Goal: Transaction & Acquisition: Purchase product/service

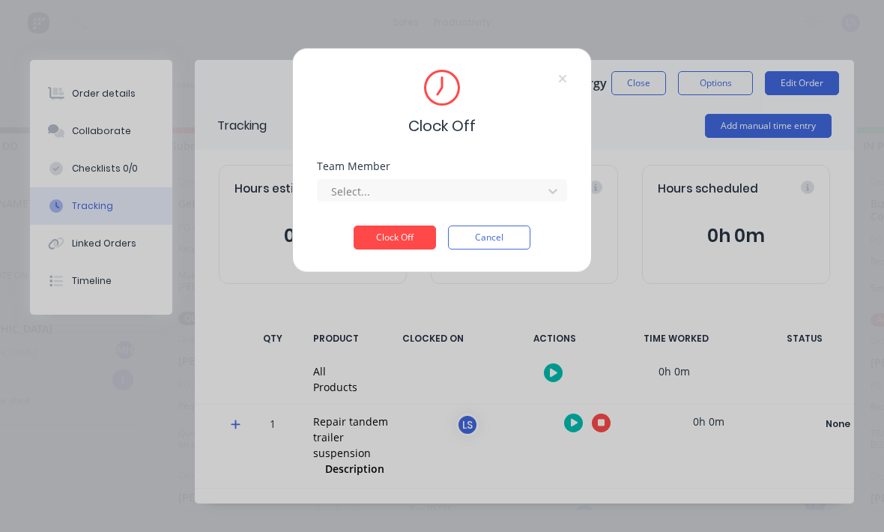
scroll to position [23, 0]
click at [600, 435] on div "Clock Off Team Member Select... Clock Off Cancel" at bounding box center [442, 266] width 884 height 532
click at [548, 372] on div "Clock Off Team Member Select... Clock Off Cancel" at bounding box center [442, 266] width 884 height 532
click at [519, 242] on button "Cancel" at bounding box center [489, 237] width 82 height 24
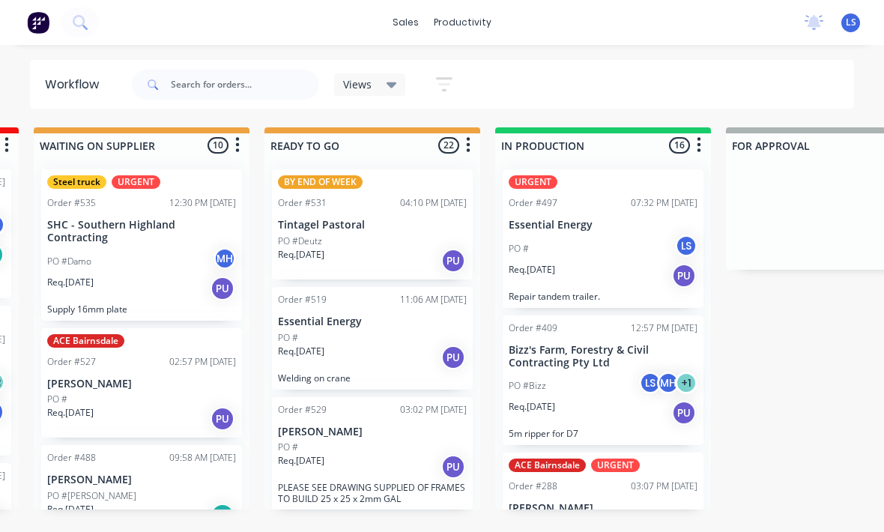
scroll to position [19, 473]
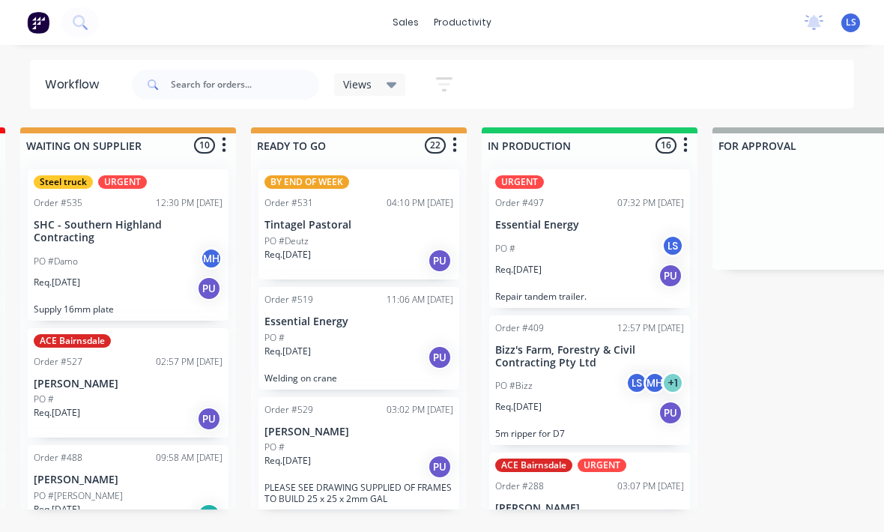
click at [634, 263] on div "Req. [DATE] PU" at bounding box center [589, 275] width 189 height 25
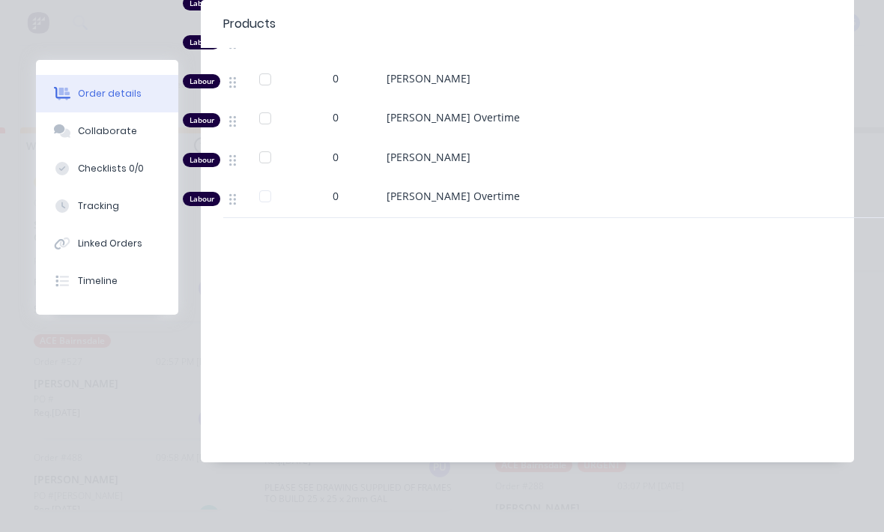
scroll to position [838, 0]
click at [119, 212] on button "Tracking" at bounding box center [107, 205] width 142 height 37
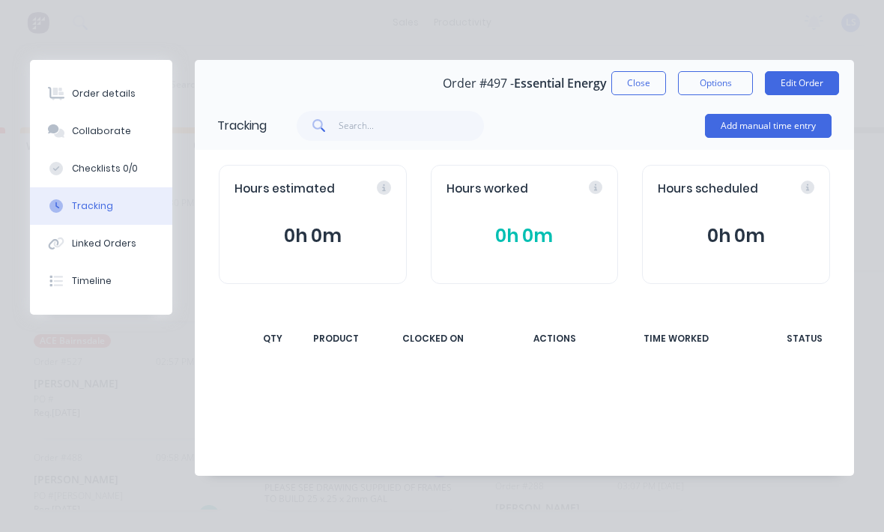
scroll to position [0, 0]
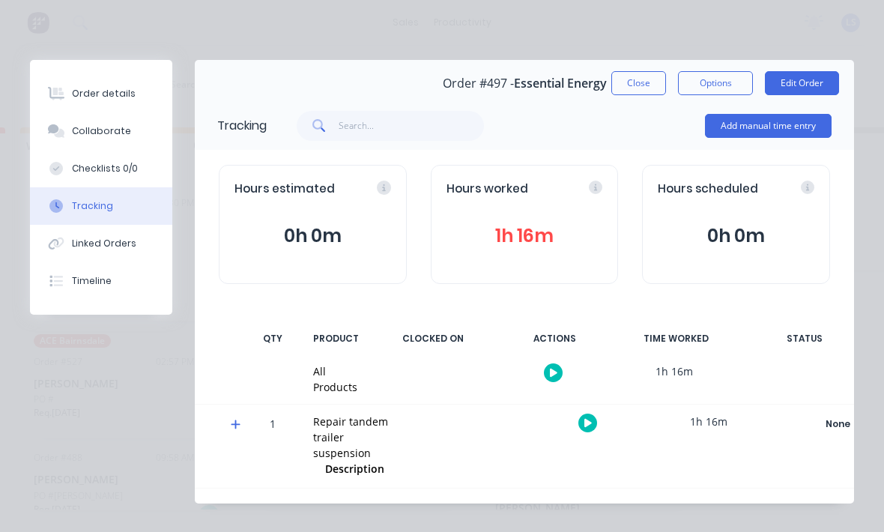
click at [78, 88] on div "Order details" at bounding box center [104, 93] width 64 height 13
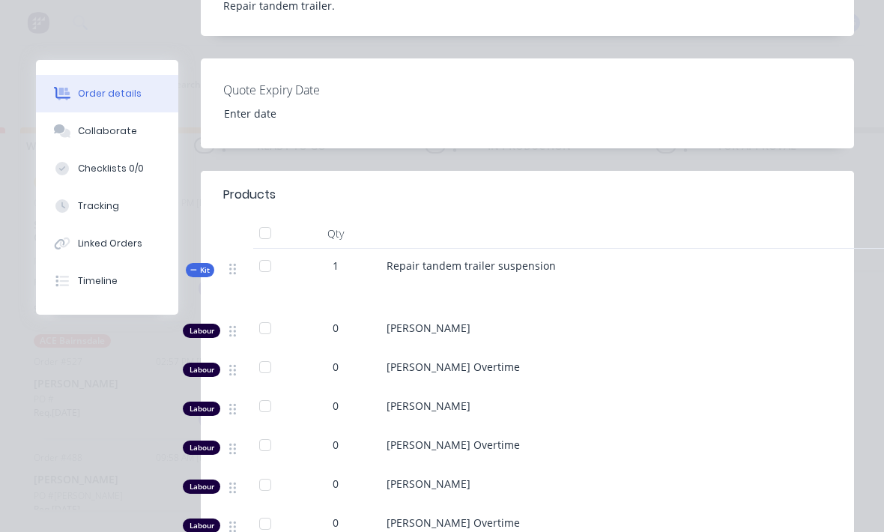
scroll to position [428, 0]
click at [363, 329] on div "0" at bounding box center [336, 327] width 78 height 16
click at [336, 327] on span "0" at bounding box center [336, 327] width 6 height 16
click at [342, 319] on div "0" at bounding box center [336, 327] width 78 height 16
click at [331, 327] on div "0" at bounding box center [336, 327] width 78 height 16
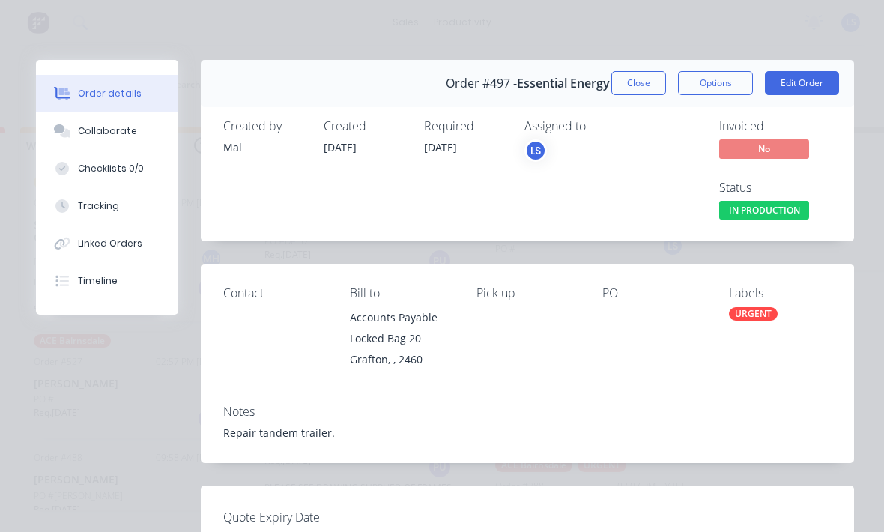
scroll to position [0, 0]
click at [821, 83] on button "Edit Order" at bounding box center [802, 83] width 74 height 24
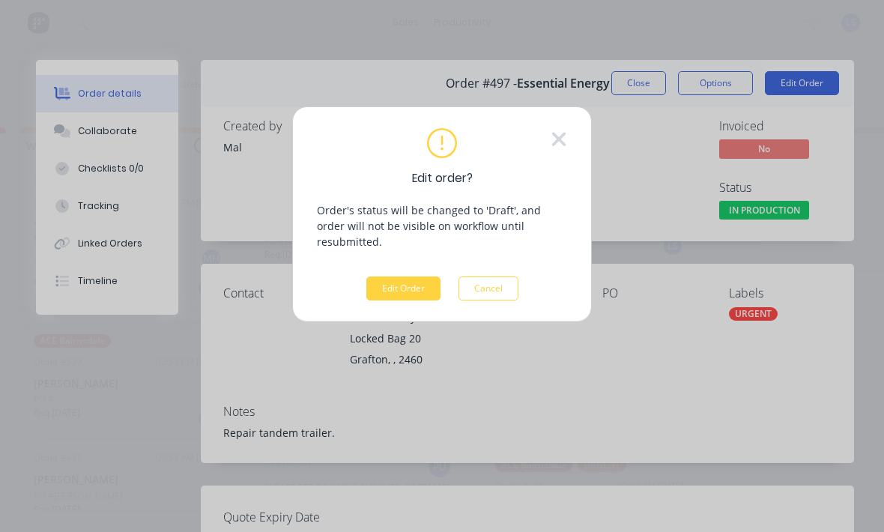
click at [394, 278] on button "Edit Order" at bounding box center [403, 288] width 74 height 24
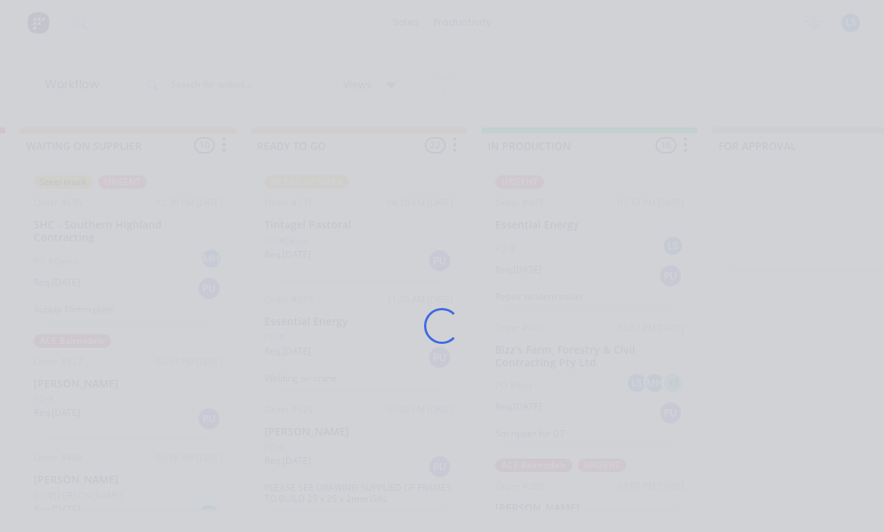
scroll to position [19, 0]
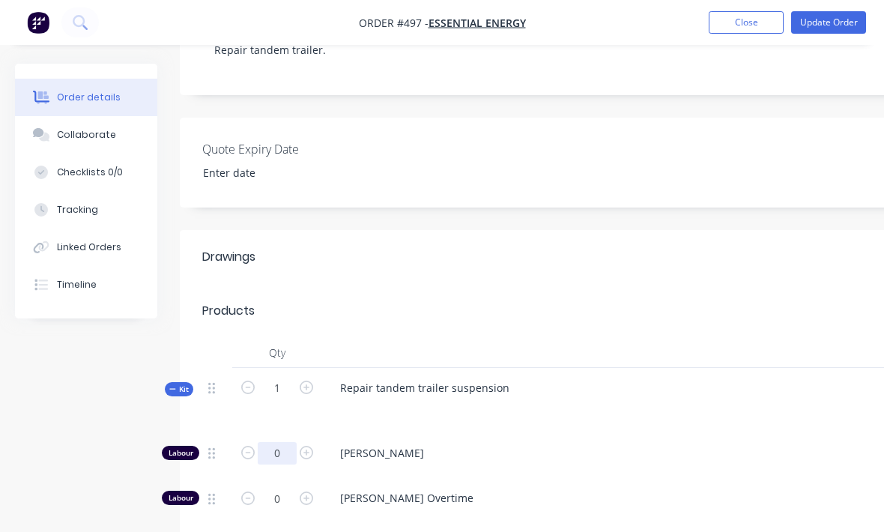
click at [273, 453] on input "0" at bounding box center [277, 453] width 39 height 22
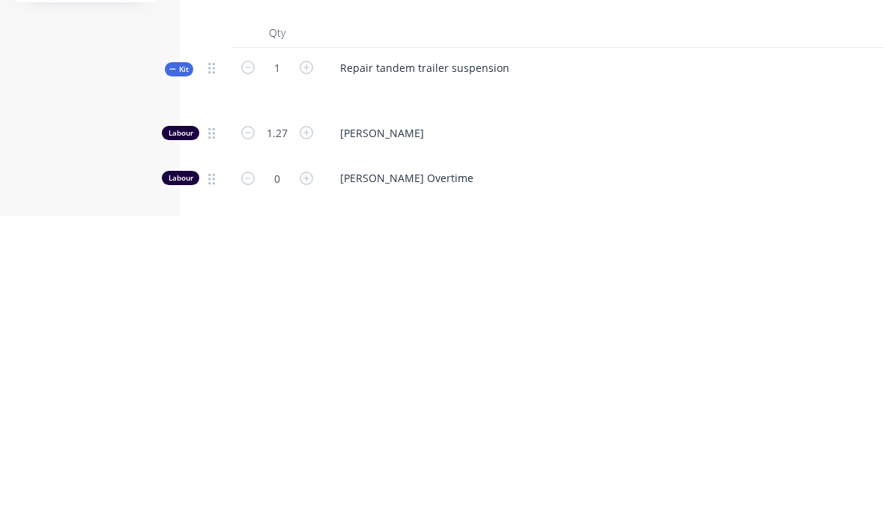
scroll to position [622, 0]
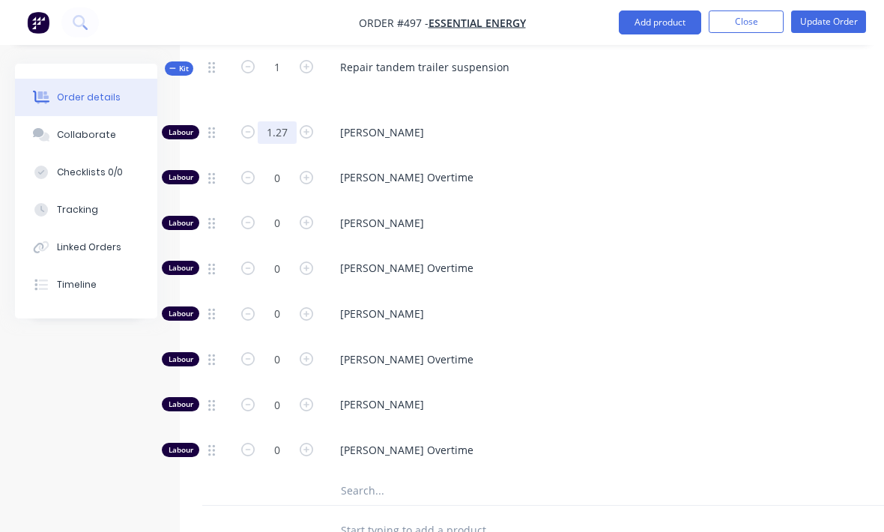
type input "1.27"
click at [485, 483] on input "text" at bounding box center [490, 490] width 300 height 30
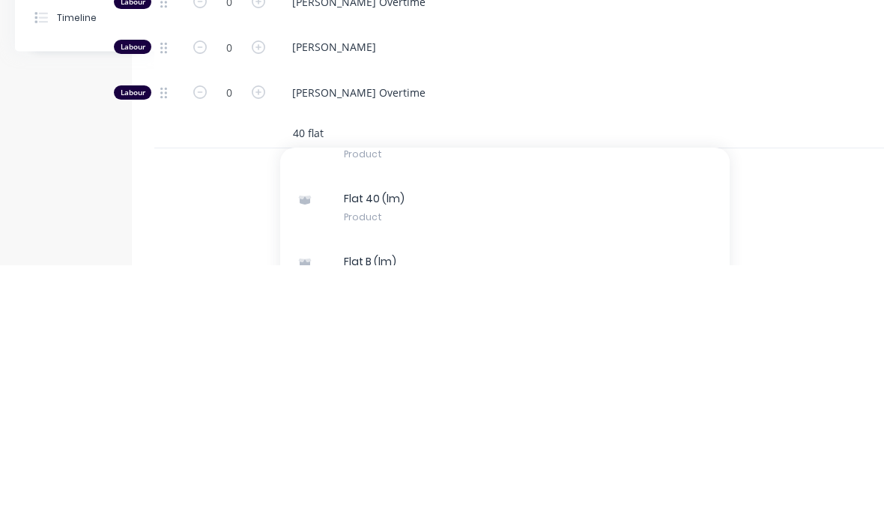
scroll to position [209, 0]
type input "40 flat"
click at [453, 443] on div "Flat 40 (lm) Product" at bounding box center [504, 474] width 449 height 63
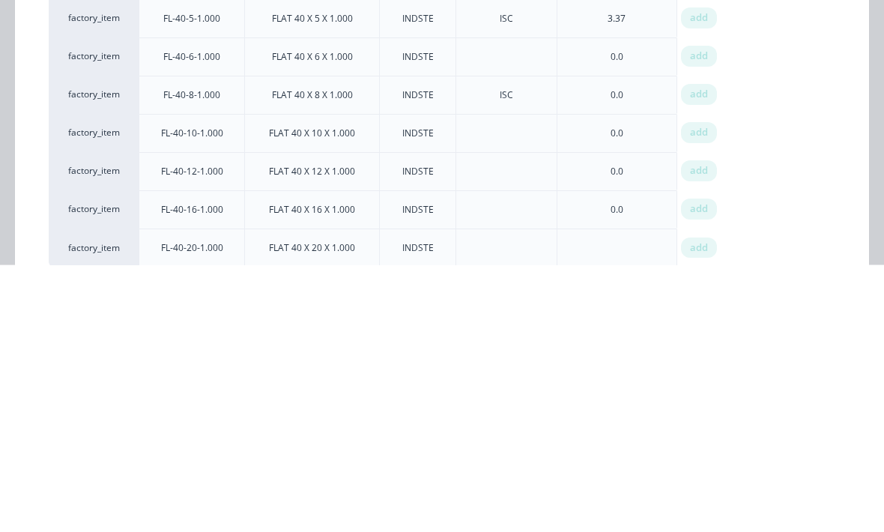
scroll to position [863, 48]
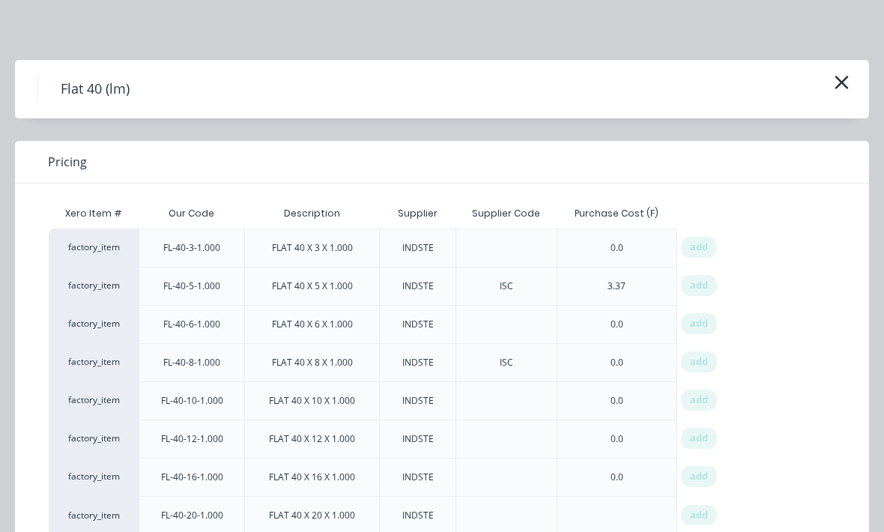
click at [700, 321] on span "add" at bounding box center [699, 323] width 18 height 15
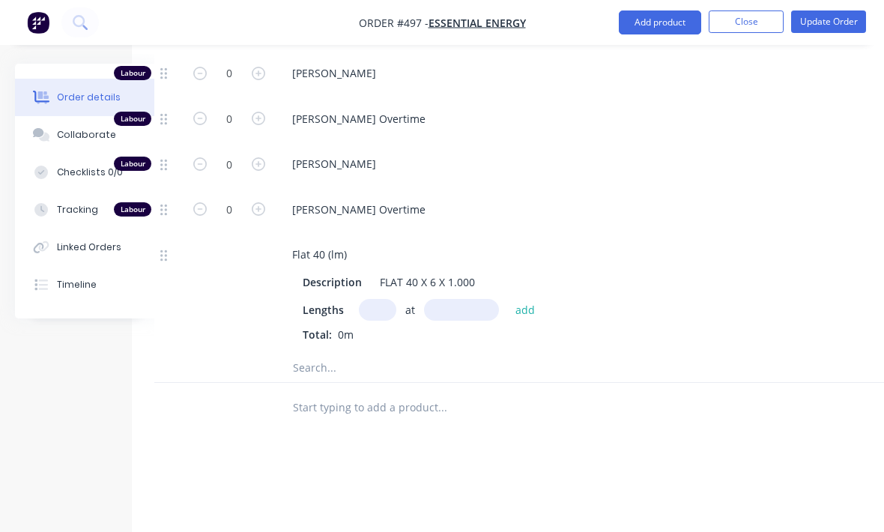
click at [391, 307] on input "text" at bounding box center [377, 310] width 37 height 22
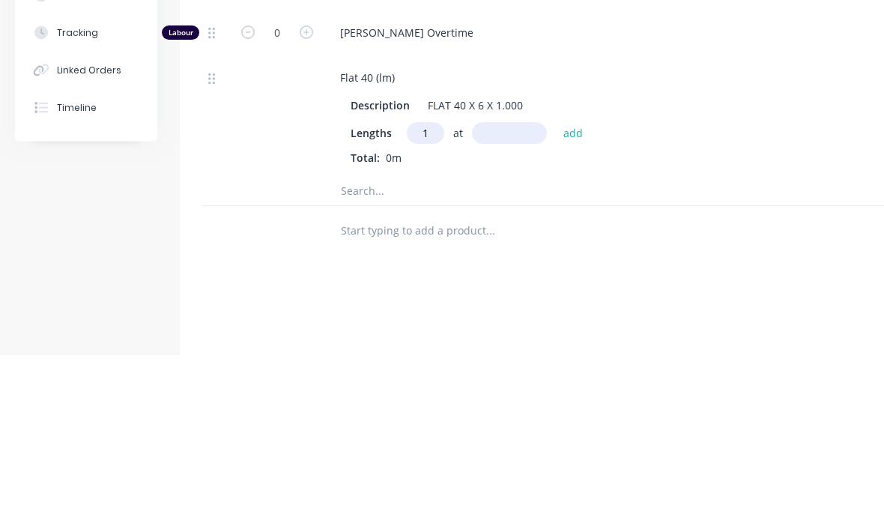
type input "1"
click at [512, 300] on input "text" at bounding box center [509, 311] width 75 height 22
type input "100"
click at [575, 300] on button "add" at bounding box center [573, 310] width 35 height 20
click at [420, 378] on input "text" at bounding box center [490, 393] width 300 height 30
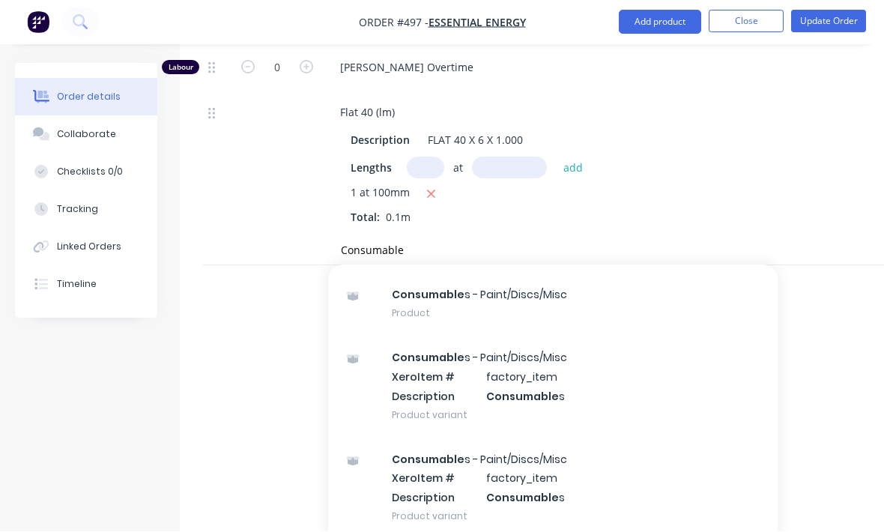
scroll to position [37, 0]
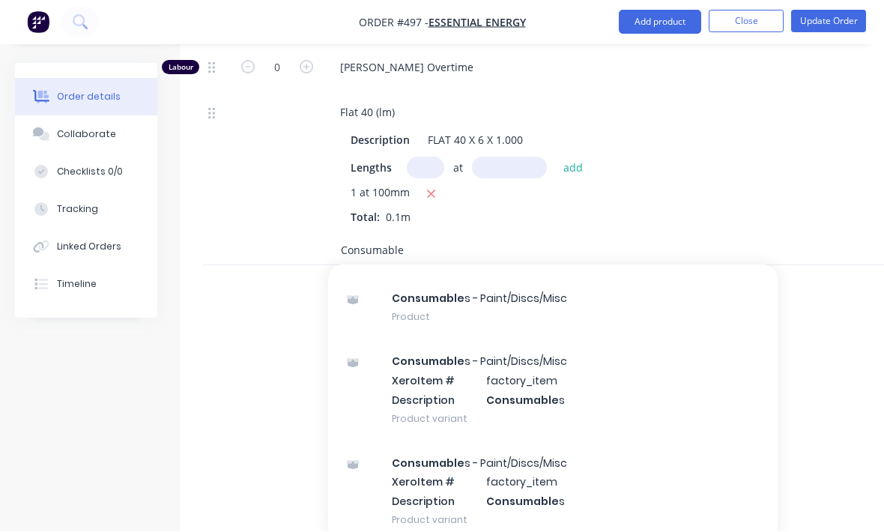
type input "Consumable"
click at [536, 290] on div "Consumable s - Paint/Discs/Misc Product" at bounding box center [552, 307] width 449 height 63
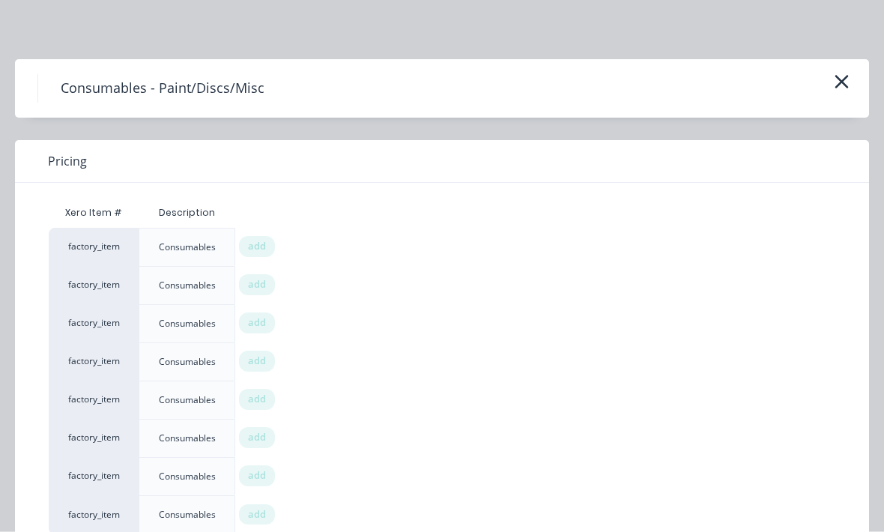
scroll to position [1005, 0]
click at [264, 242] on span "add" at bounding box center [257, 247] width 18 height 15
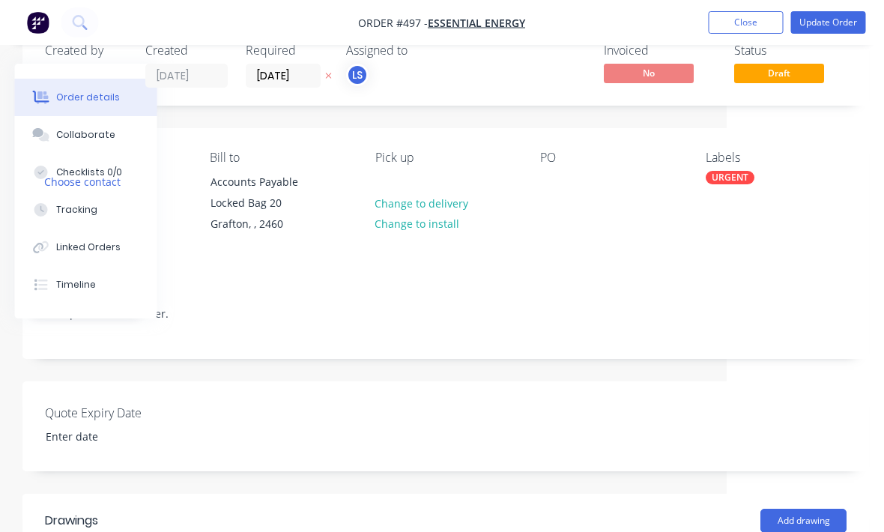
scroll to position [0, 157]
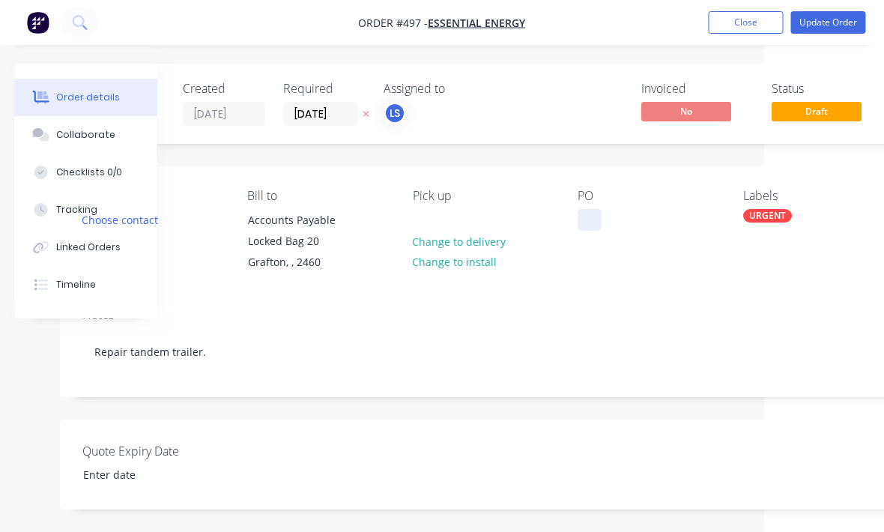
click at [591, 230] on div at bounding box center [590, 220] width 24 height 22
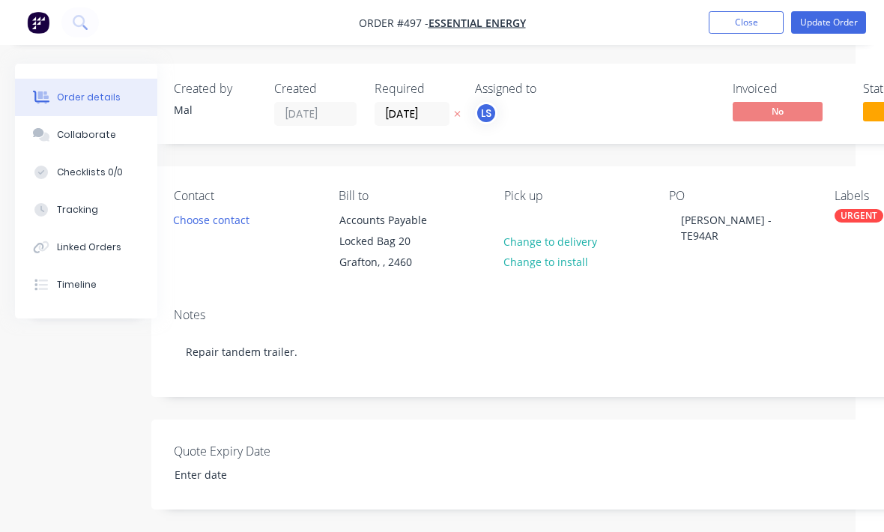
scroll to position [0, 0]
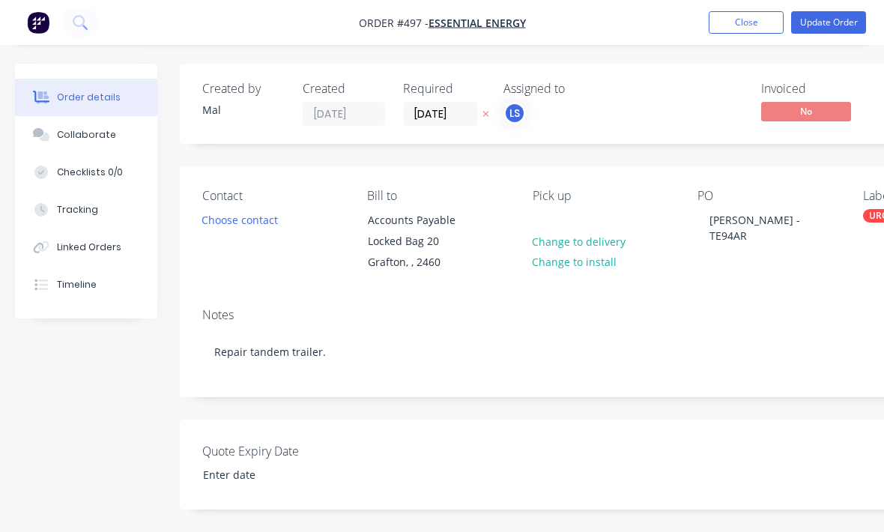
click at [254, 215] on button "Choose contact" at bounding box center [240, 219] width 92 height 20
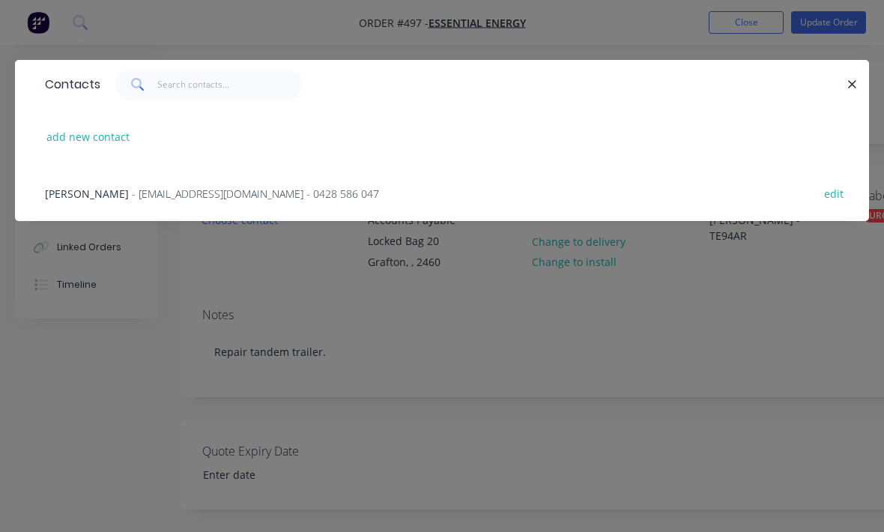
click at [294, 193] on span "- [EMAIL_ADDRESS][DOMAIN_NAME] - 0428 586 047" at bounding box center [255, 194] width 247 height 14
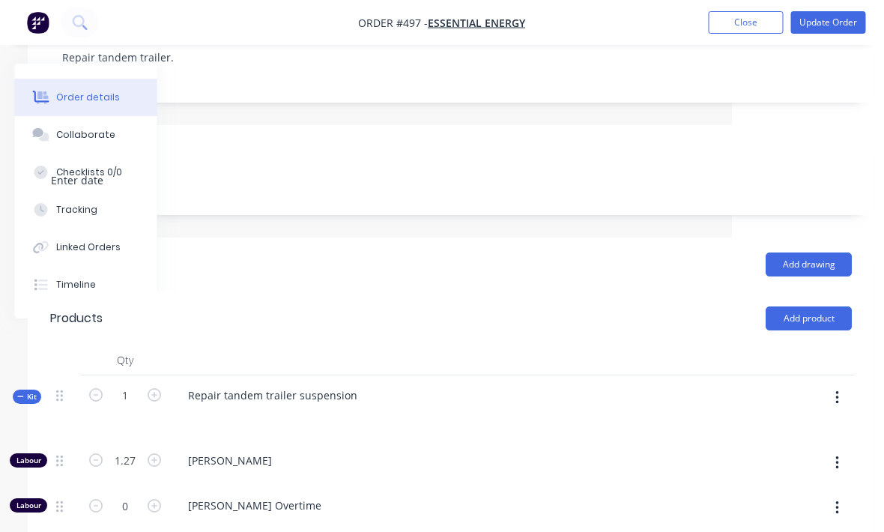
scroll to position [318, 152]
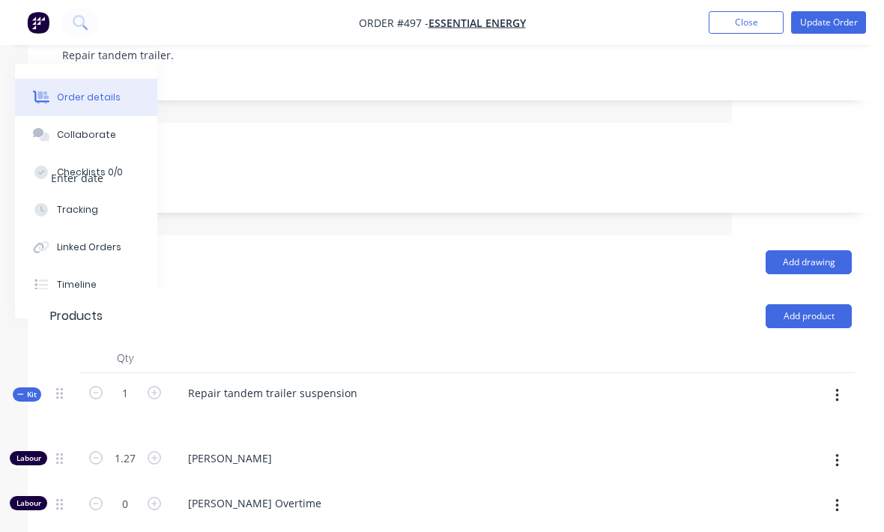
click at [828, 382] on button "button" at bounding box center [836, 395] width 35 height 27
click at [792, 424] on div "Add product to kit" at bounding box center [783, 435] width 115 height 22
click at [797, 484] on div "Product catalogue" at bounding box center [783, 495] width 115 height 22
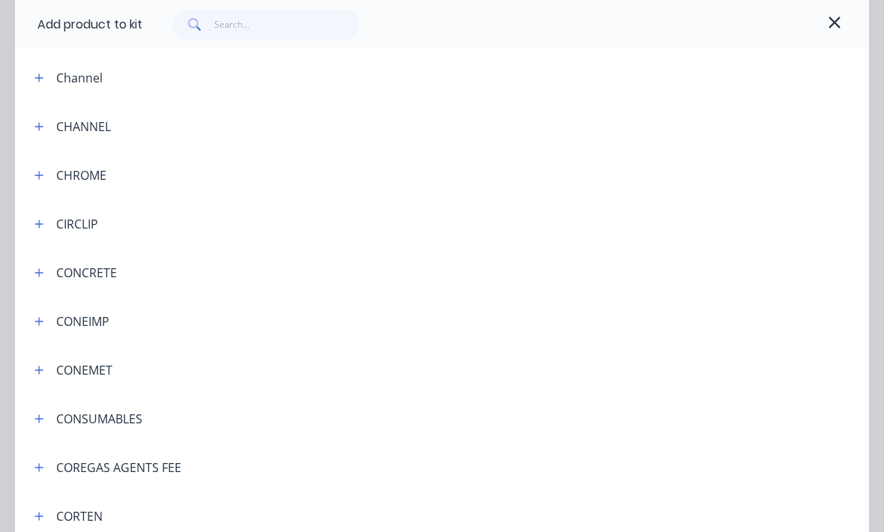
scroll to position [1231, 0]
click at [48, 419] on button "button" at bounding box center [39, 419] width 19 height 19
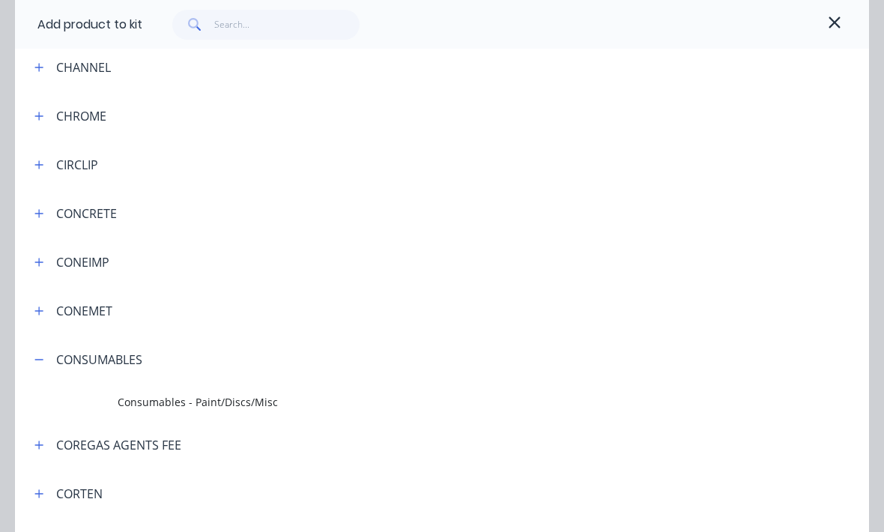
scroll to position [1303, 0]
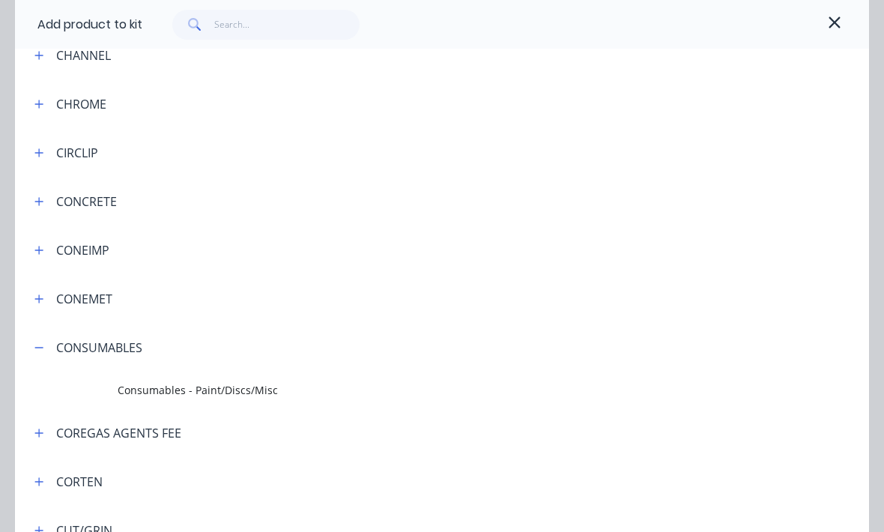
click at [255, 401] on td "Consumables - Paint/Discs/Misc" at bounding box center [493, 390] width 751 height 37
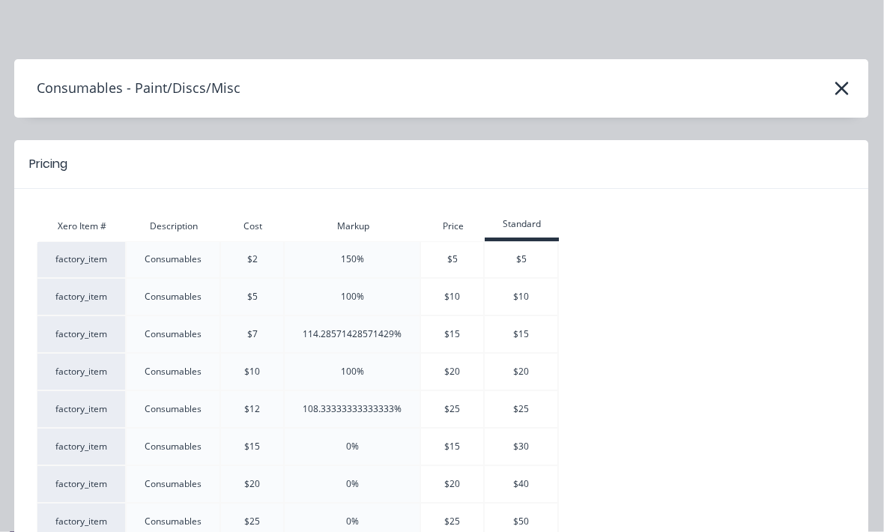
scroll to position [290, 152]
click at [838, 80] on icon "button" at bounding box center [842, 89] width 16 height 21
click at [842, 91] on icon "button" at bounding box center [842, 89] width 16 height 21
click at [841, 91] on icon "button" at bounding box center [842, 89] width 16 height 21
click at [844, 94] on icon "button" at bounding box center [842, 89] width 16 height 21
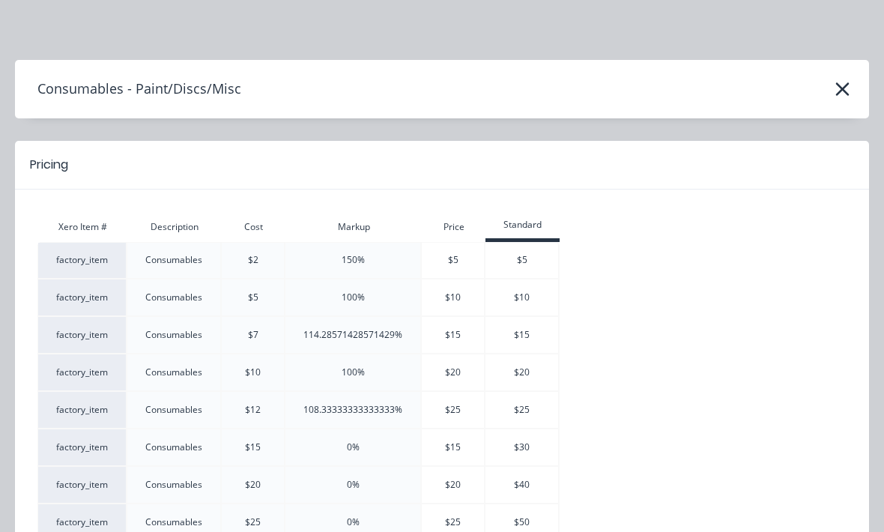
scroll to position [290, 151]
click at [838, 104] on header "Consumables - Paint/Discs/Misc" at bounding box center [442, 89] width 854 height 58
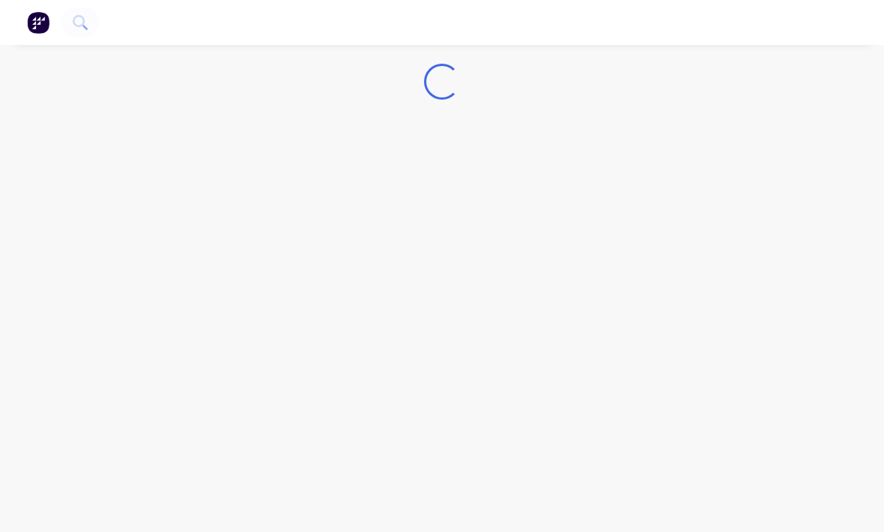
scroll to position [1, 0]
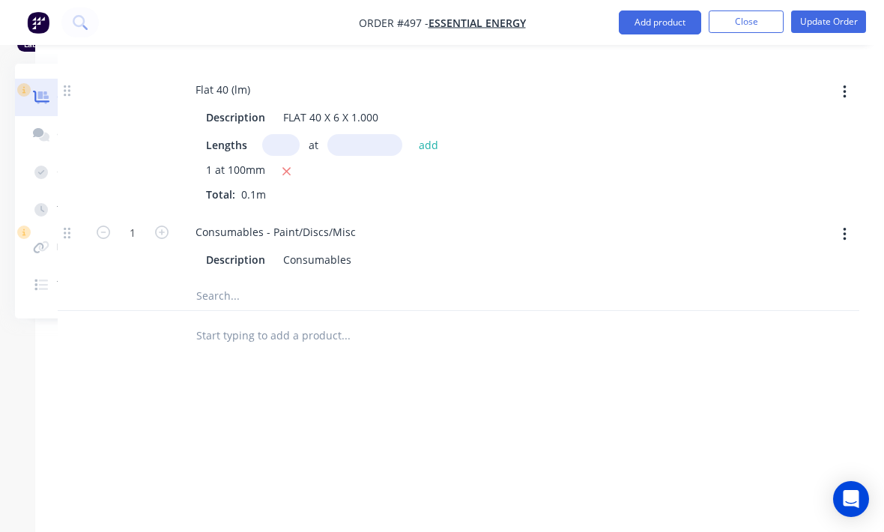
click at [221, 280] on input "text" at bounding box center [345, 295] width 300 height 30
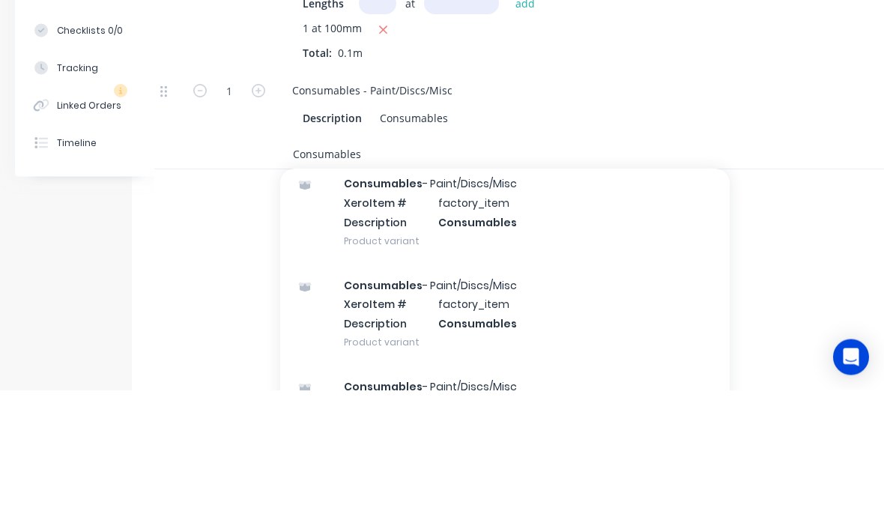
scroll to position [54, 0]
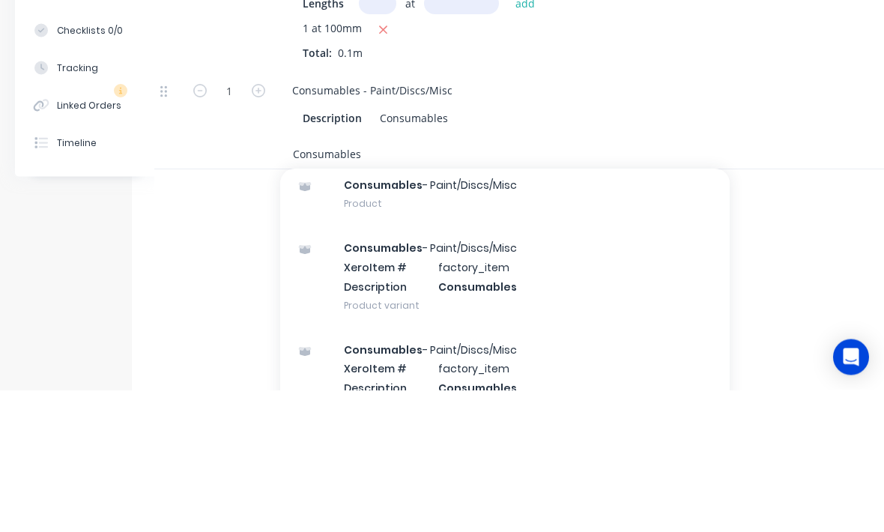
type input "Consumables"
click at [534, 305] on div "Consumables - Paint/Discs/Misc Product" at bounding box center [504, 336] width 449 height 63
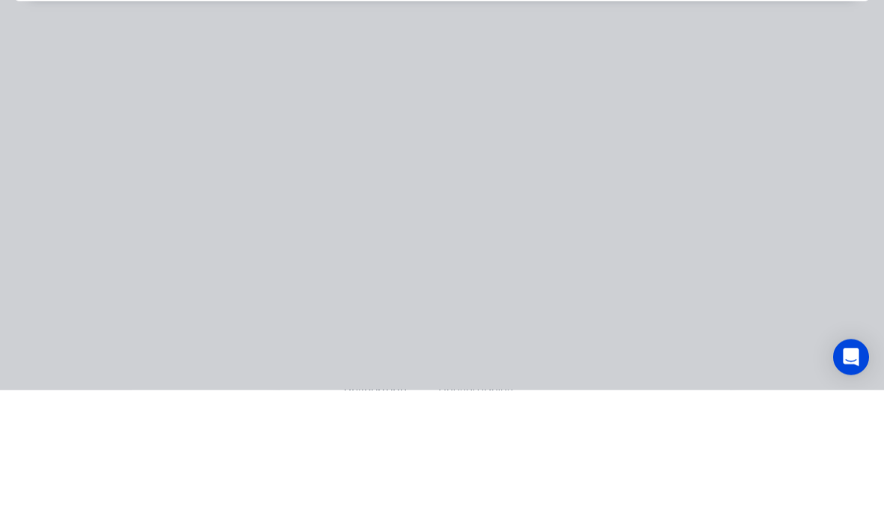
scroll to position [1073, 48]
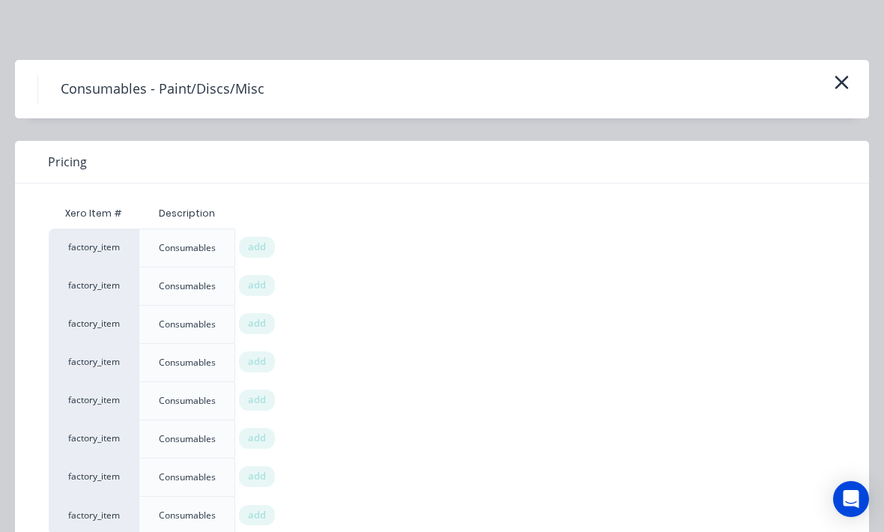
click at [842, 85] on icon "button" at bounding box center [842, 82] width 16 height 21
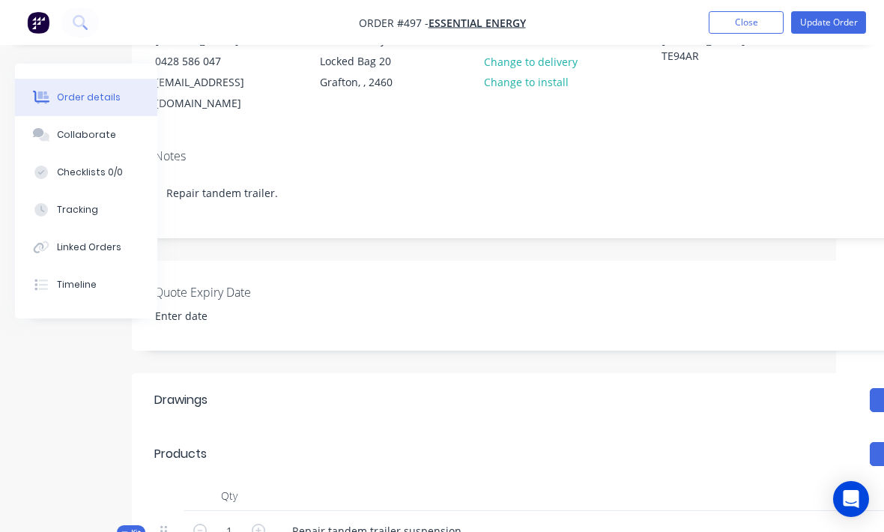
scroll to position [179, 48]
click at [751, 22] on button "Close" at bounding box center [746, 22] width 75 height 22
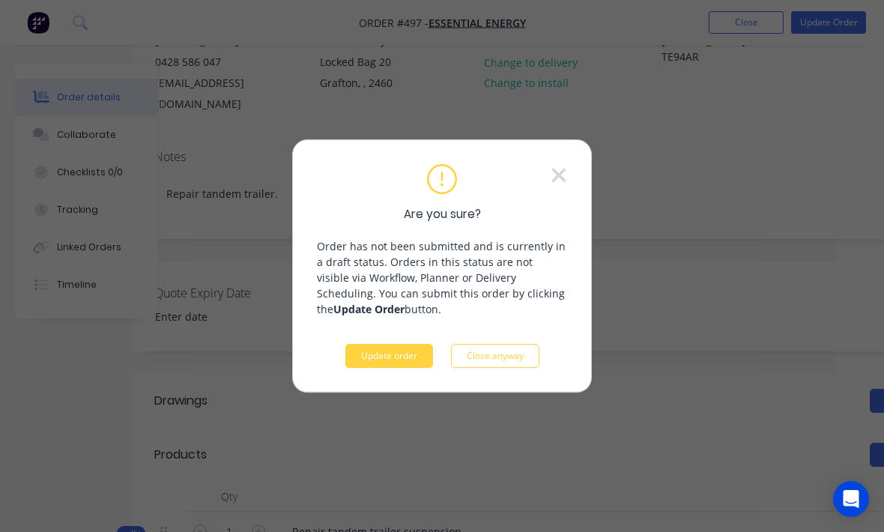
click at [401, 368] on button "Update order" at bounding box center [389, 356] width 88 height 24
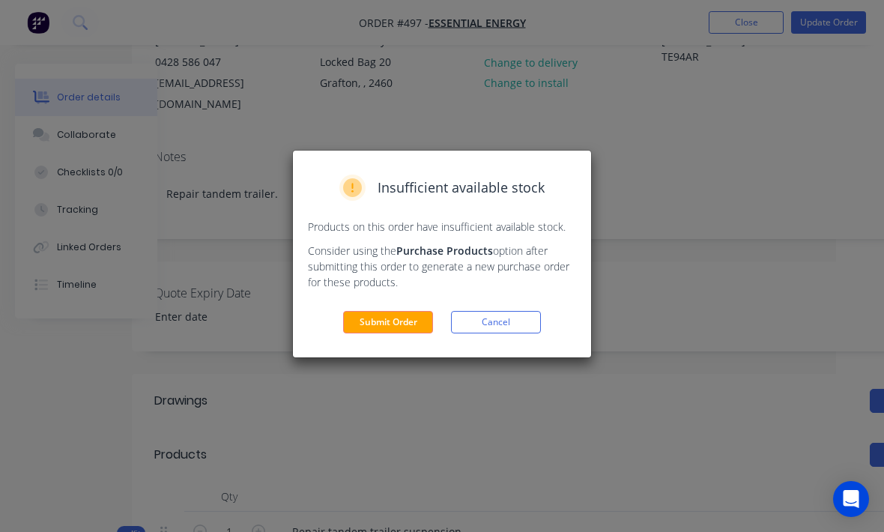
click at [401, 324] on button "Submit Order" at bounding box center [388, 322] width 90 height 22
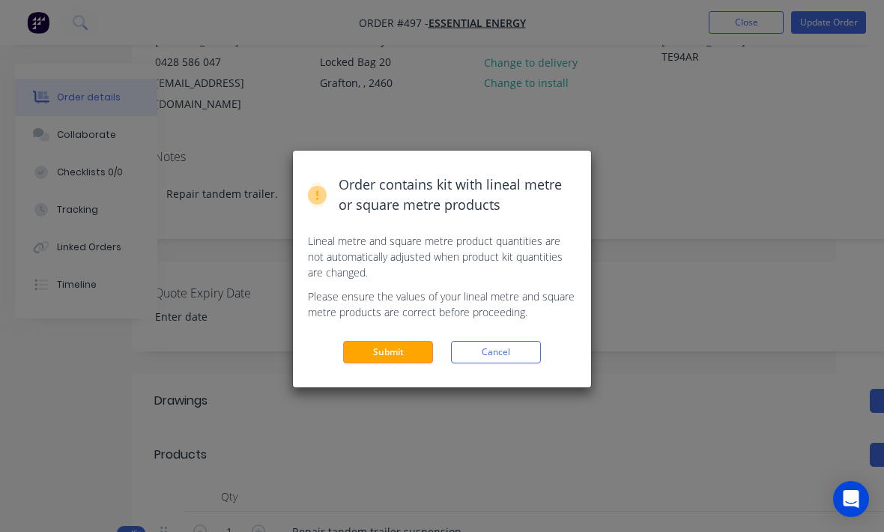
click at [416, 349] on button "Submit" at bounding box center [388, 352] width 90 height 22
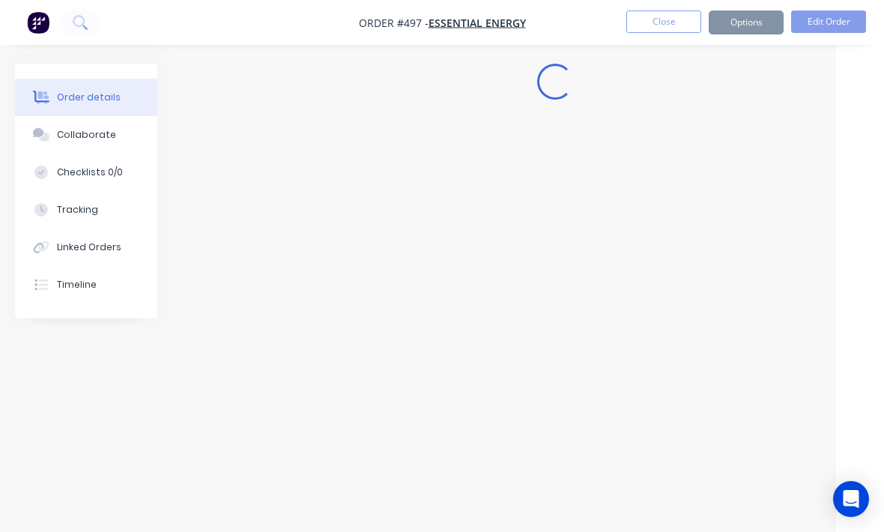
scroll to position [0, 48]
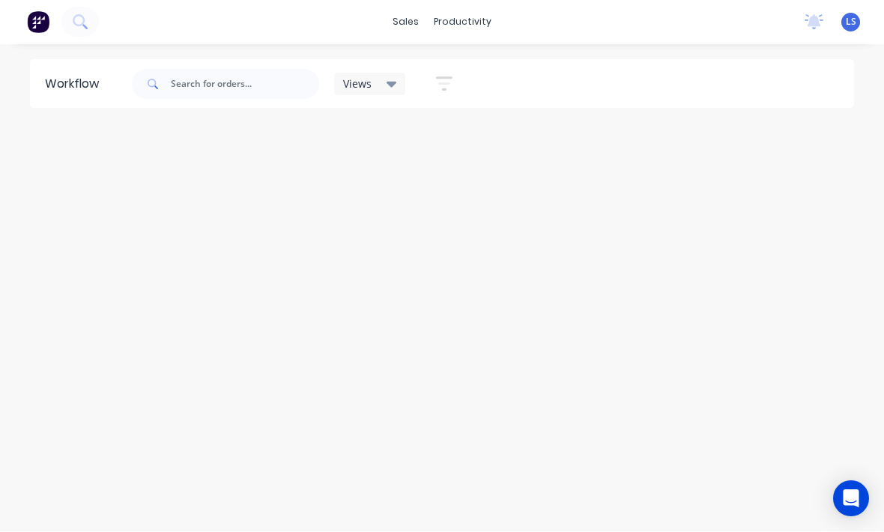
scroll to position [19, 0]
click at [507, 85] on div "Workflow" at bounding box center [494, 91] width 45 height 13
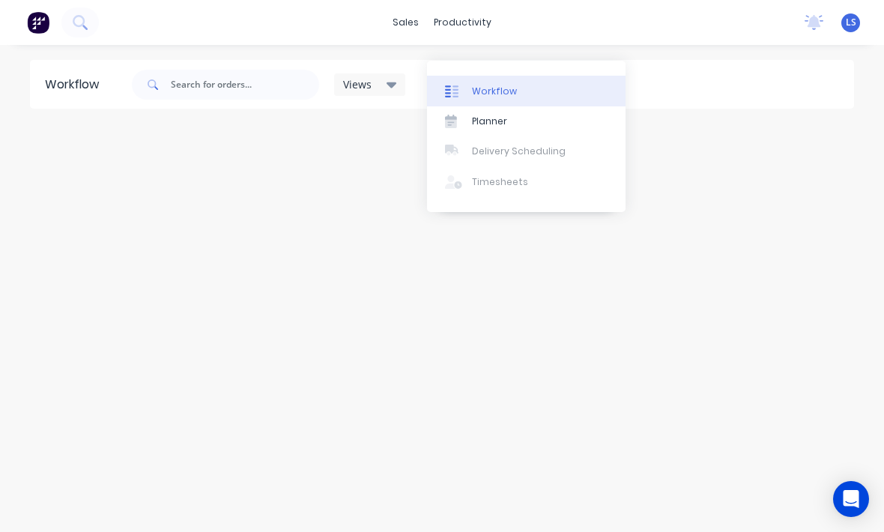
click at [500, 85] on div "Workflow" at bounding box center [494, 91] width 45 height 13
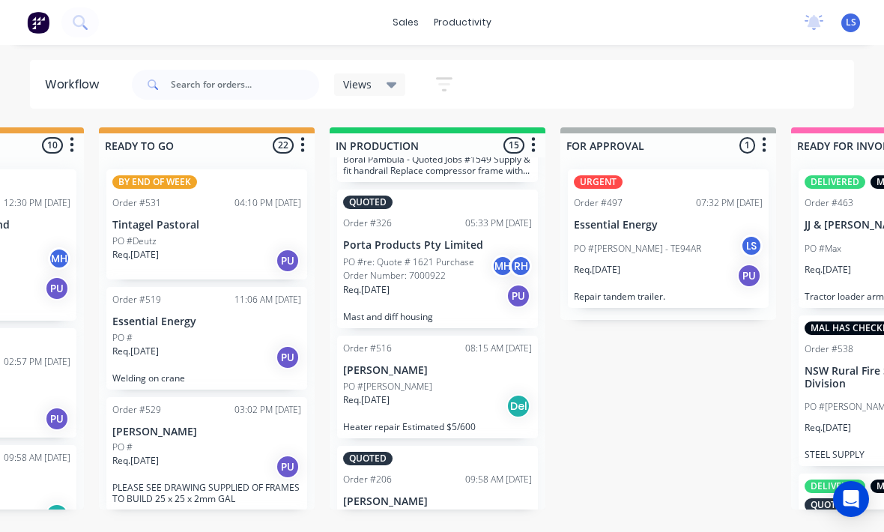
scroll to position [0, 625]
